Goal: Task Accomplishment & Management: Manage account settings

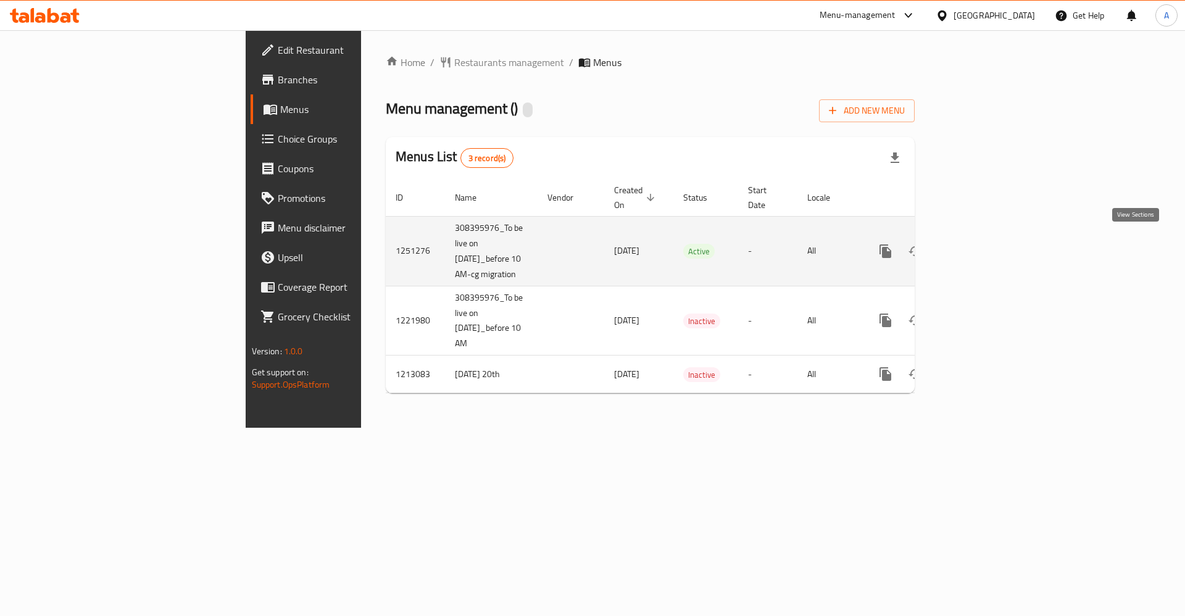
click at [982, 246] on icon "enhanced table" at bounding box center [974, 251] width 15 height 15
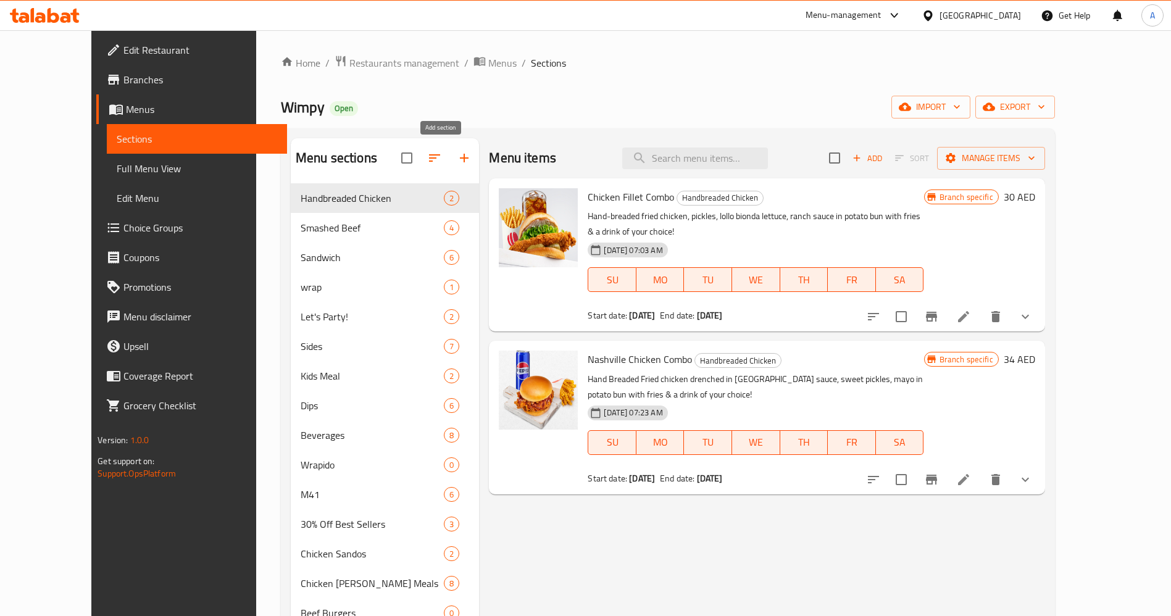
click at [457, 154] on icon "button" at bounding box center [464, 158] width 15 height 15
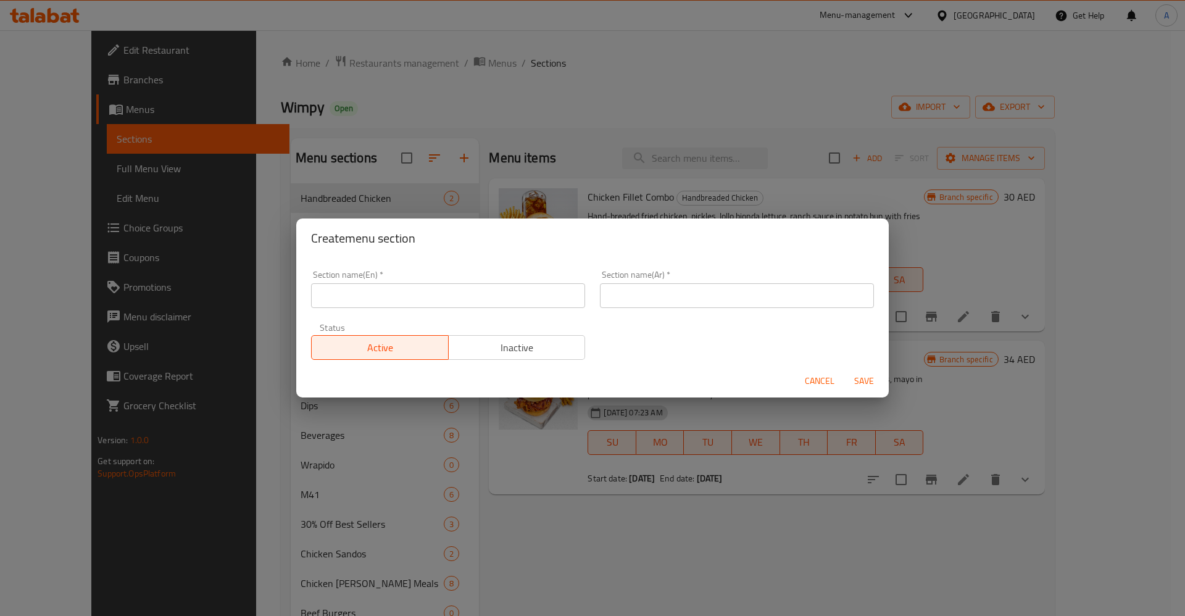
click at [479, 298] on input "text" at bounding box center [448, 295] width 274 height 25
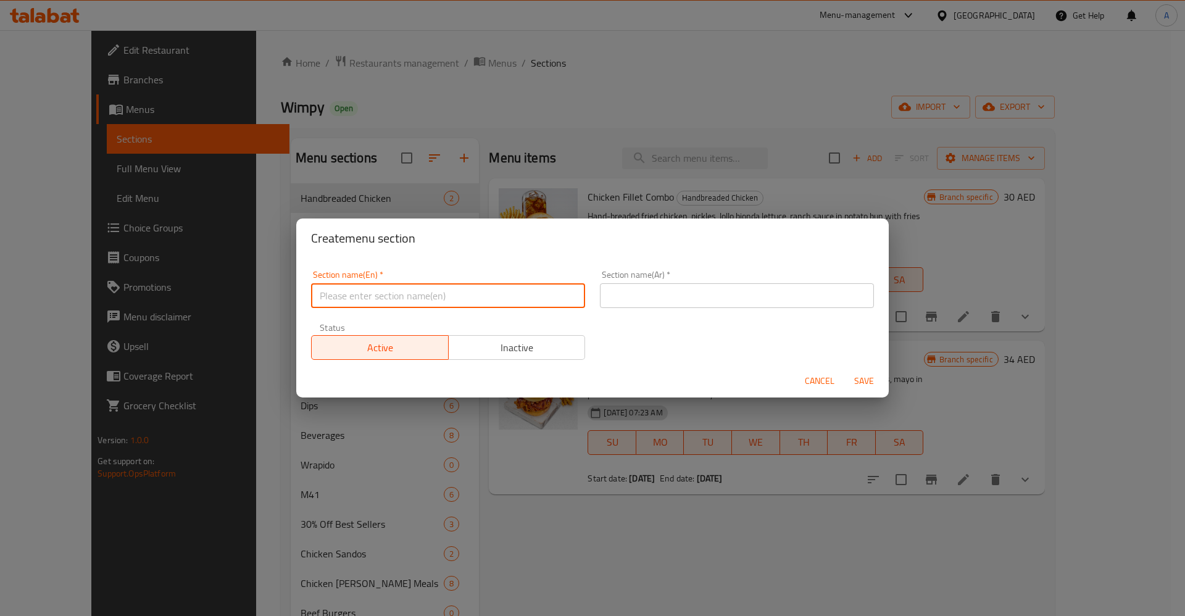
paste input "Wrapido Deal"
type input "Wrapido Deal"
click at [634, 304] on input "text" at bounding box center [737, 295] width 274 height 25
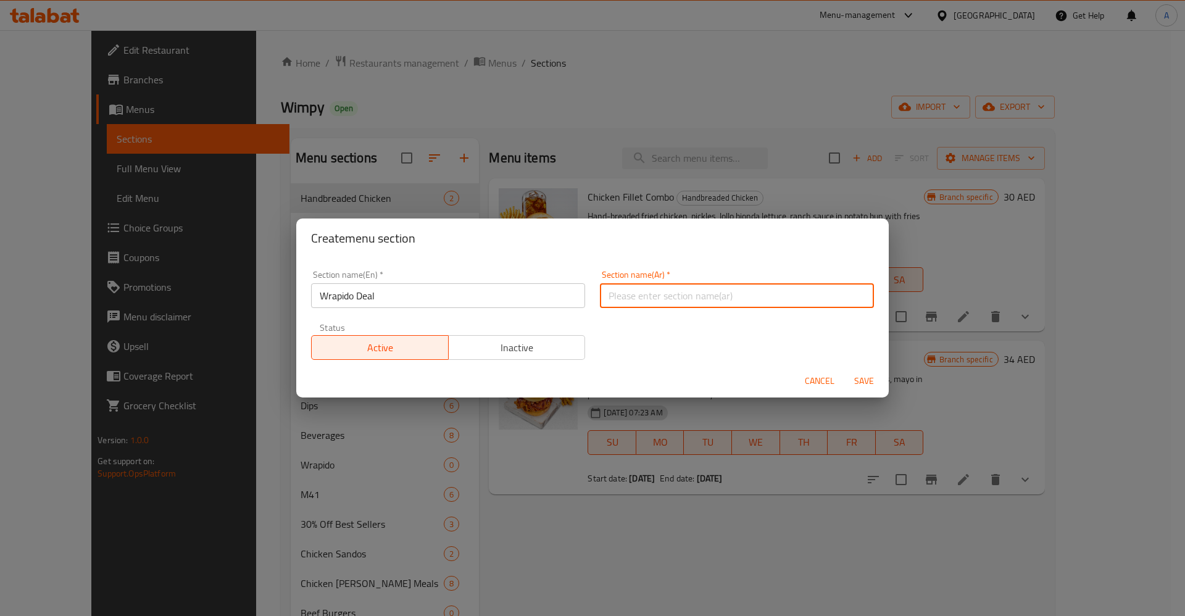
paste input "عرض الرابيدو"
type input "عرض الرابيدو"
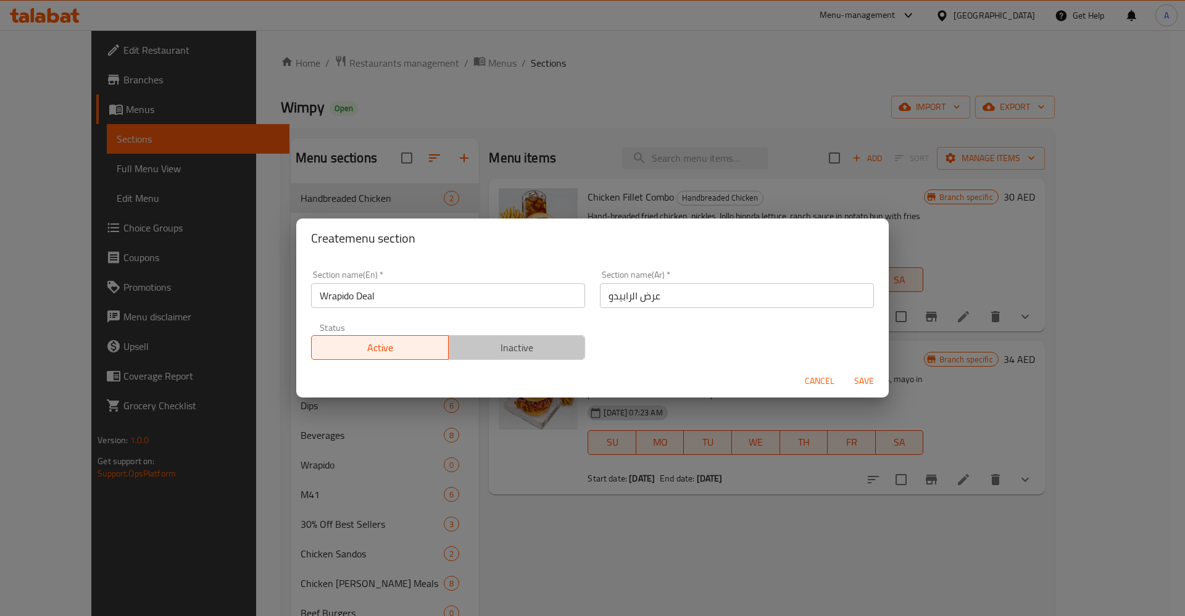
click at [549, 345] on span "Inactive" at bounding box center [517, 348] width 127 height 18
click at [865, 377] on span "Save" at bounding box center [865, 381] width 30 height 15
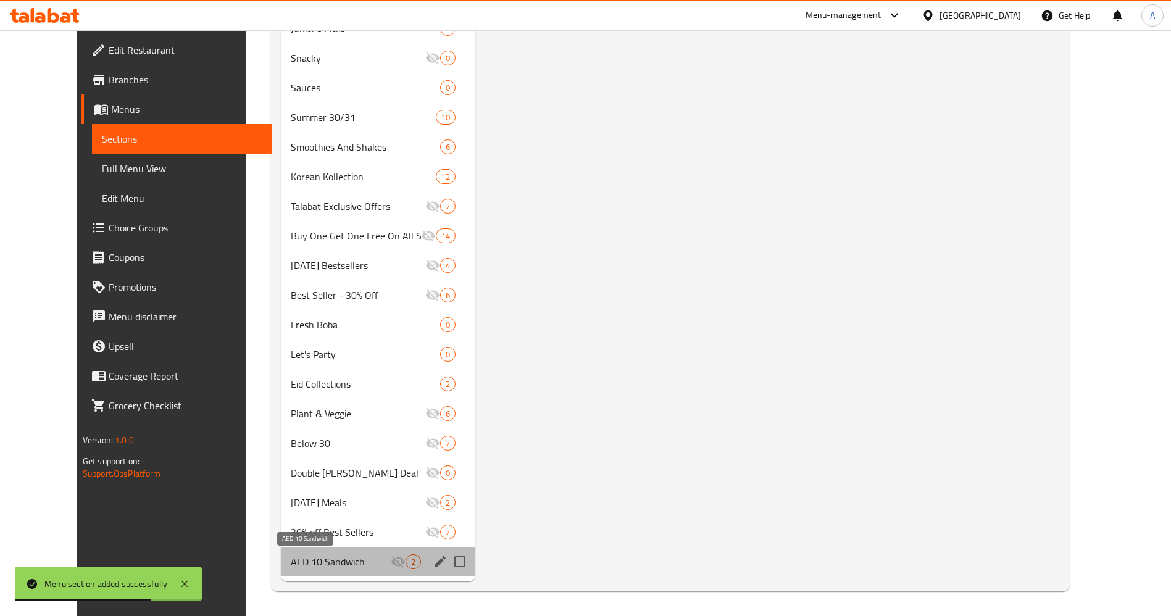
click at [291, 562] on span "AED 10 Sandwich" at bounding box center [341, 561] width 100 height 15
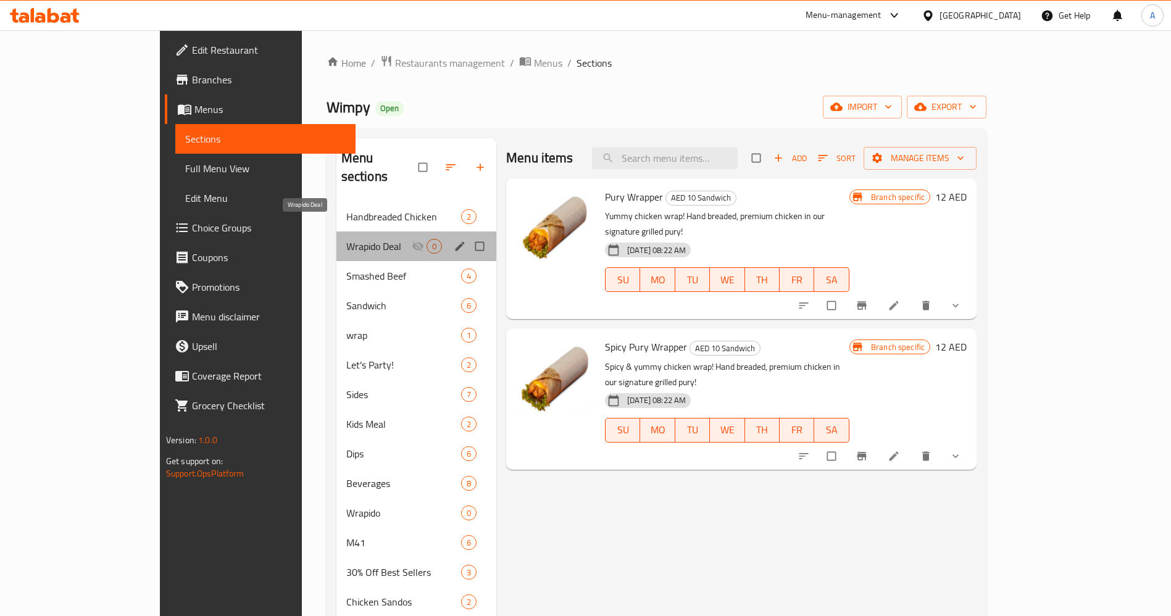
click at [346, 239] on span "Wrapido Deal" at bounding box center [378, 246] width 65 height 15
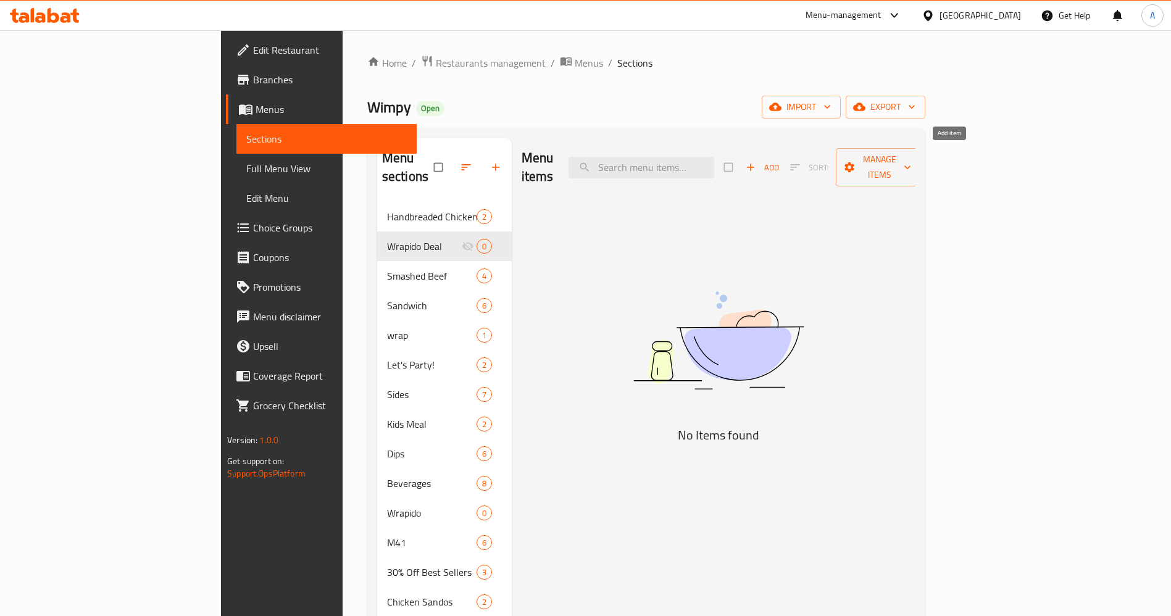
click at [779, 161] on span "Add" at bounding box center [762, 168] width 33 height 14
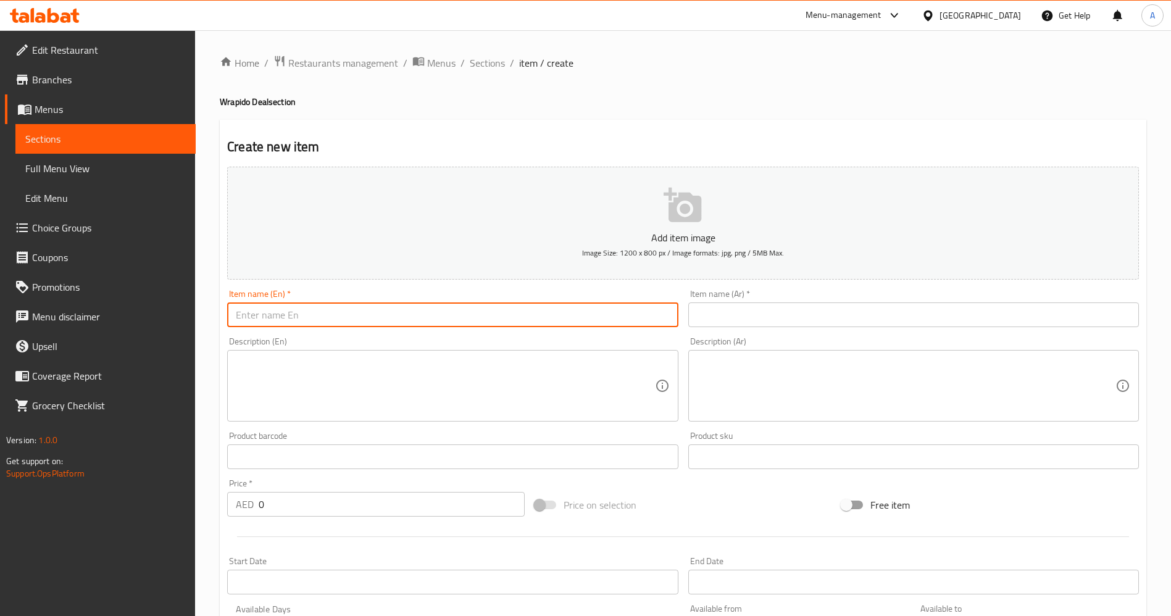
click at [417, 315] on input "text" at bounding box center [452, 315] width 451 height 25
paste input "Wrapido Deal"
type input "Wrapido Deal"
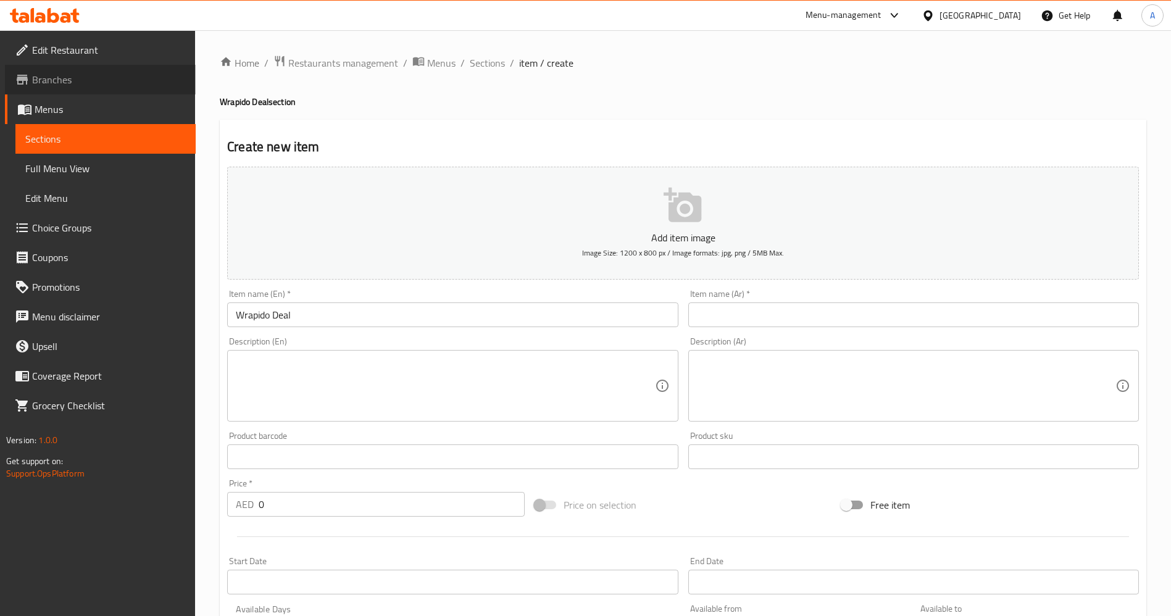
click at [109, 75] on span "Branches" at bounding box center [109, 79] width 154 height 15
